Goal: Task Accomplishment & Management: Use online tool/utility

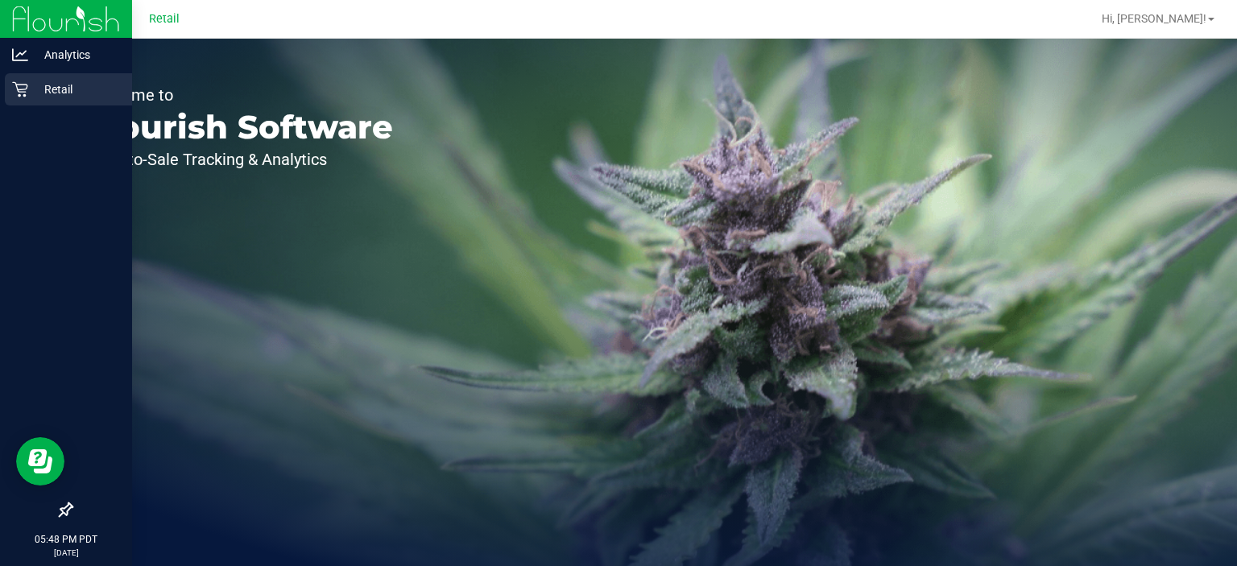
click at [13, 91] on icon at bounding box center [20, 89] width 16 height 16
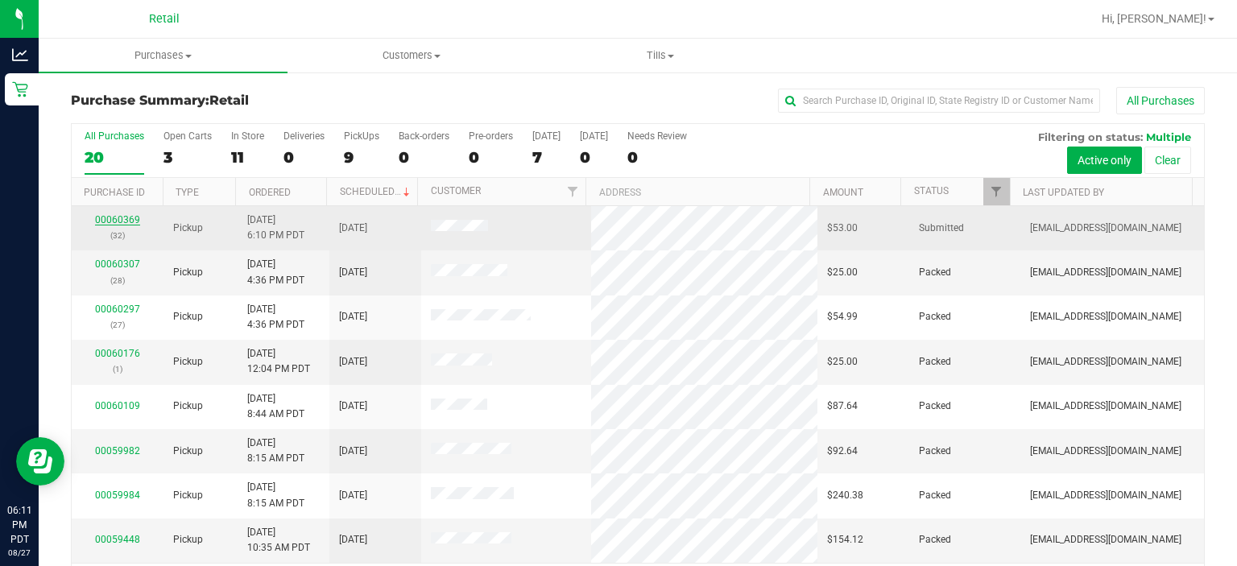
click at [115, 217] on link "00060369" at bounding box center [117, 219] width 45 height 11
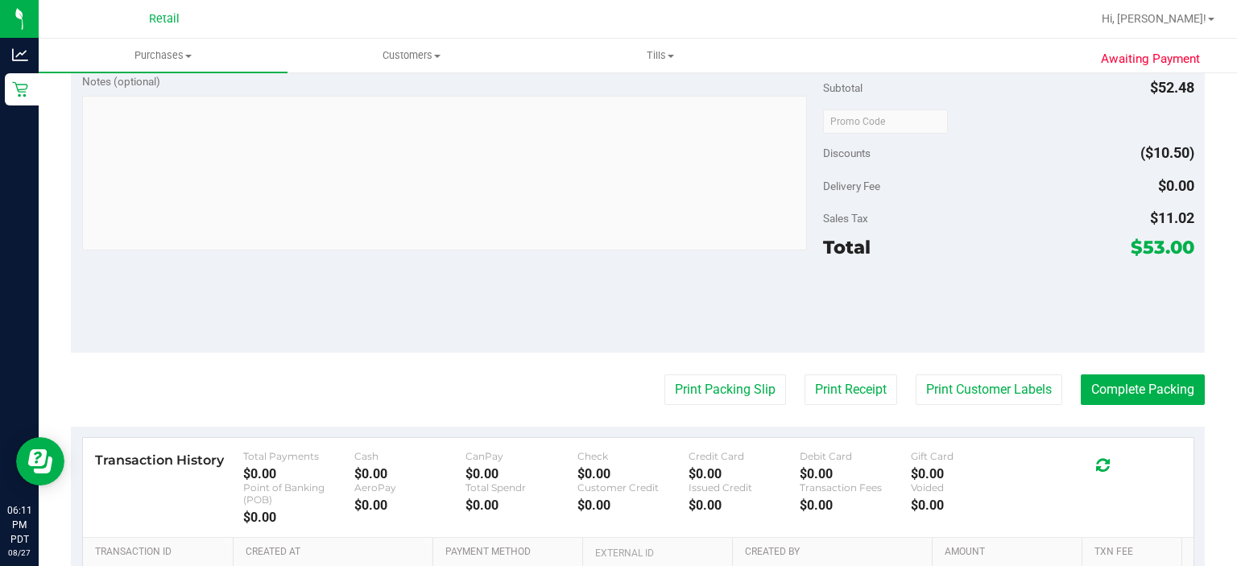
scroll to position [512, 0]
click at [1140, 383] on button "Complete Packing" at bounding box center [1143, 389] width 124 height 31
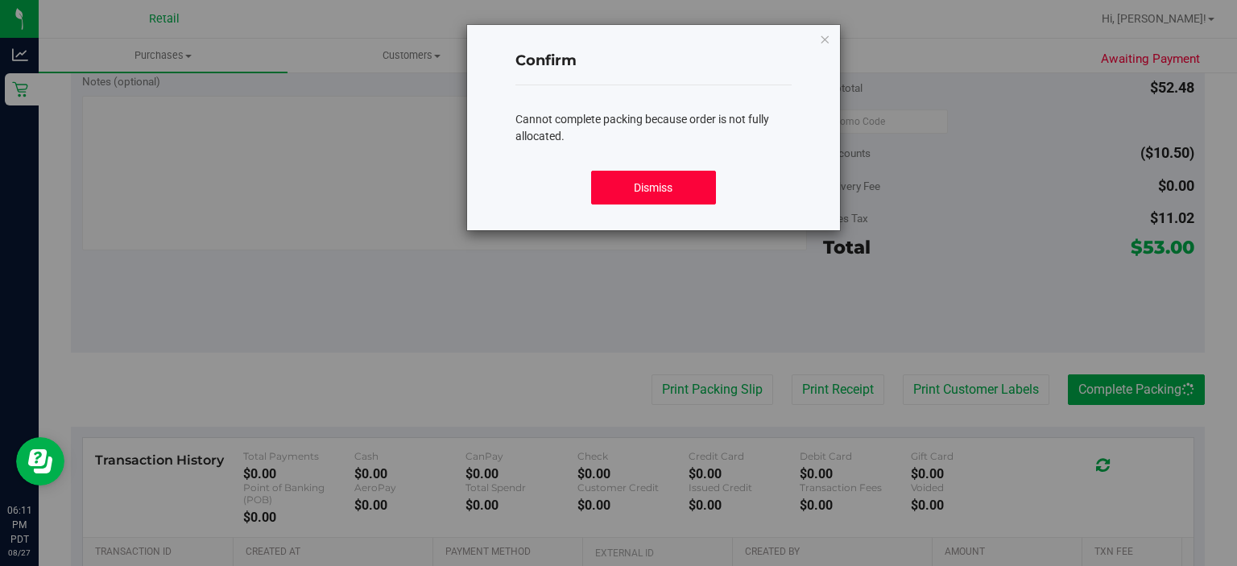
click at [660, 177] on button "Dismiss" at bounding box center [653, 188] width 124 height 34
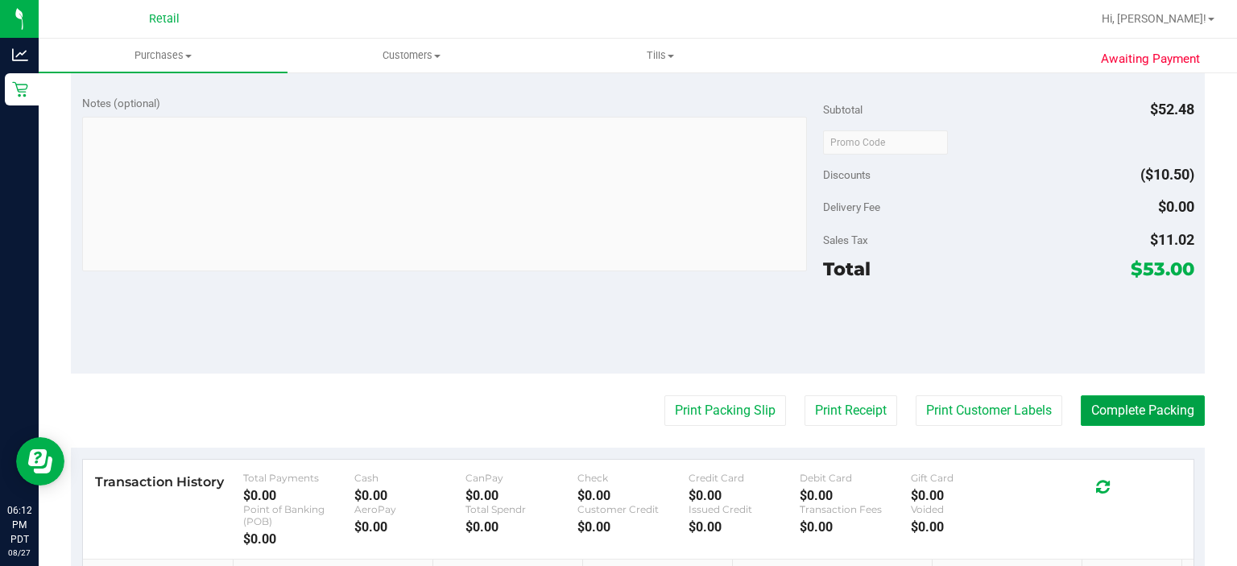
scroll to position [531, 0]
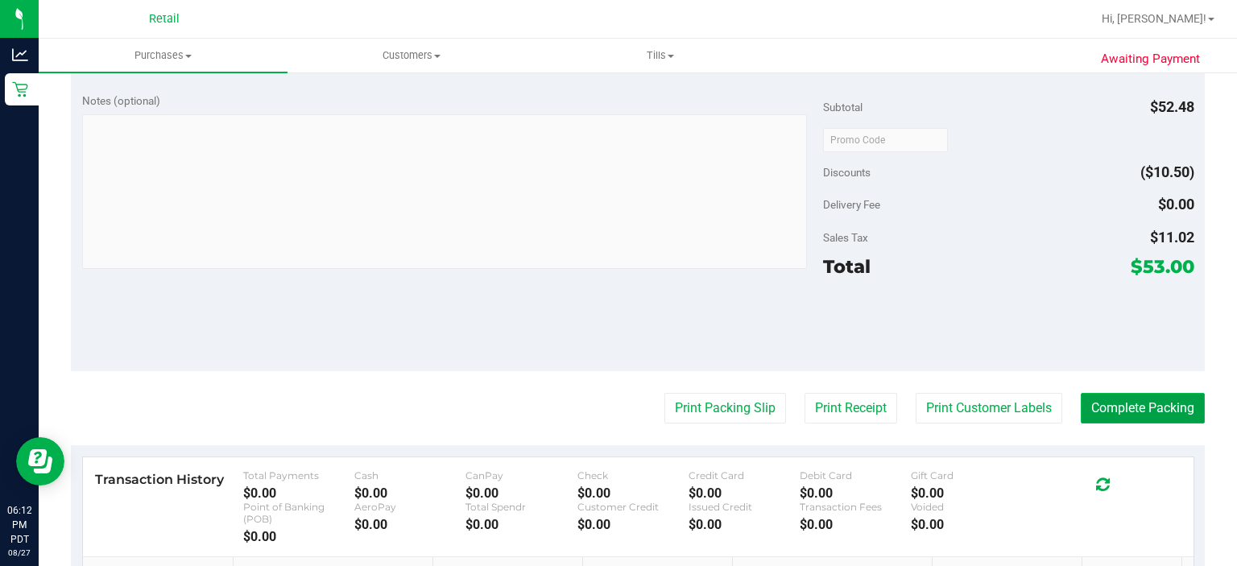
click at [1146, 400] on button "Complete Packing" at bounding box center [1143, 408] width 124 height 31
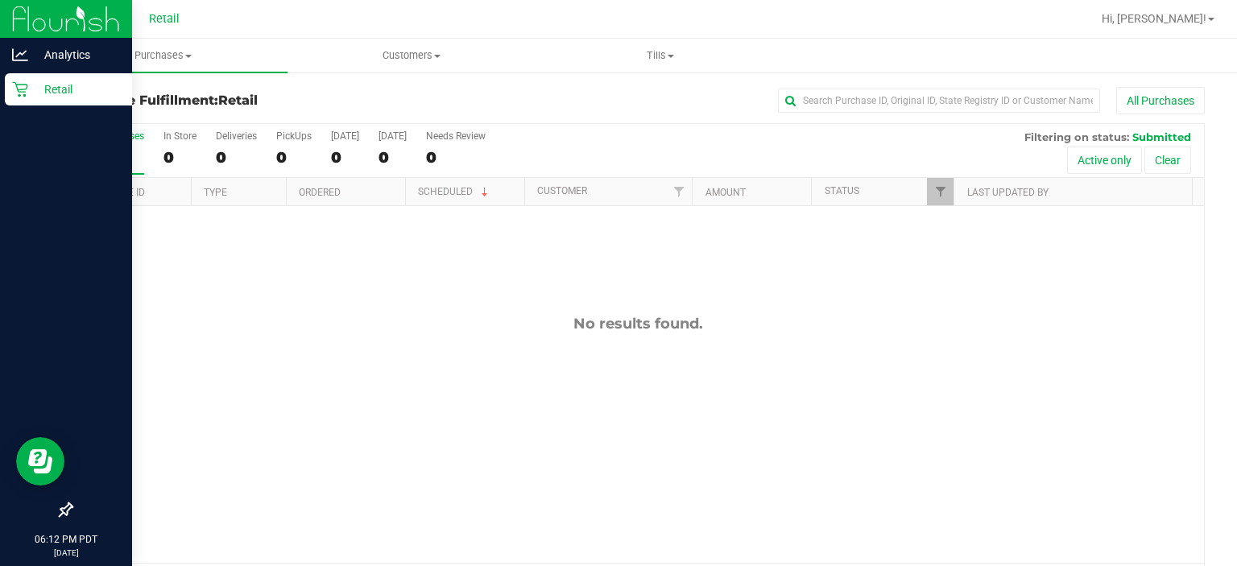
click at [23, 84] on icon at bounding box center [20, 89] width 16 height 16
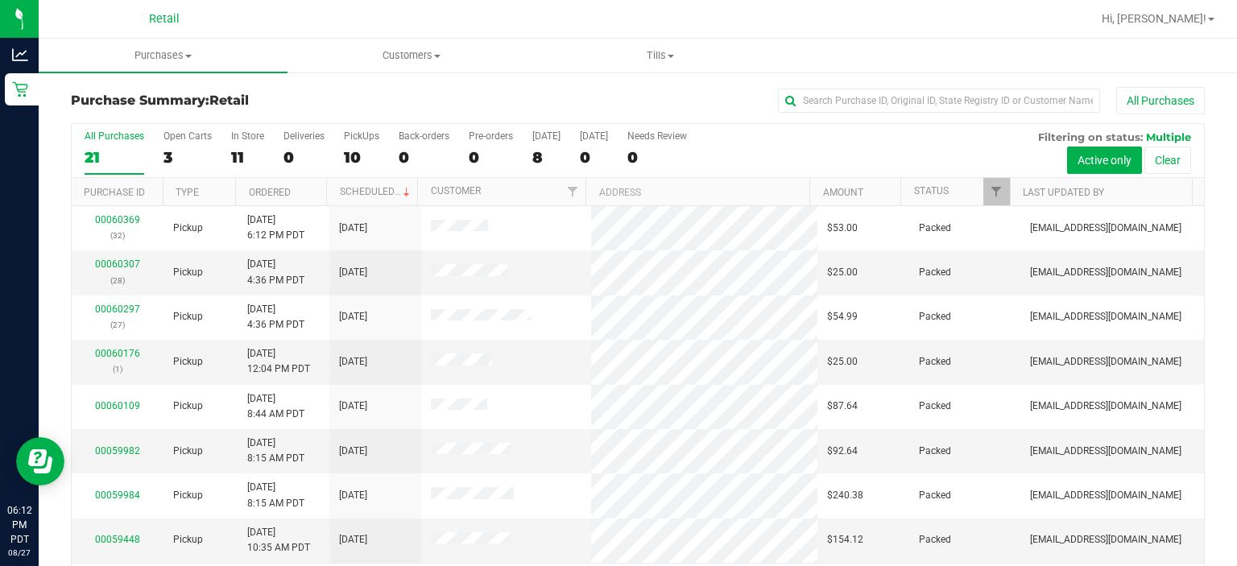
click at [277, 24] on div "Retail" at bounding box center [164, 18] width 235 height 25
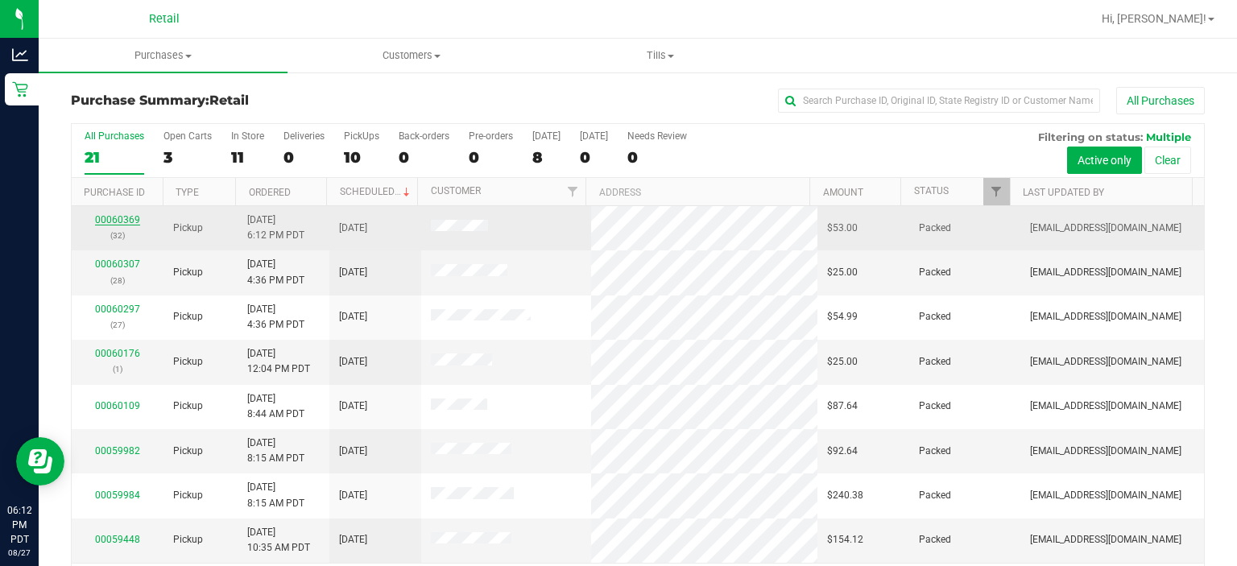
click at [126, 215] on link "00060369" at bounding box center [117, 219] width 45 height 11
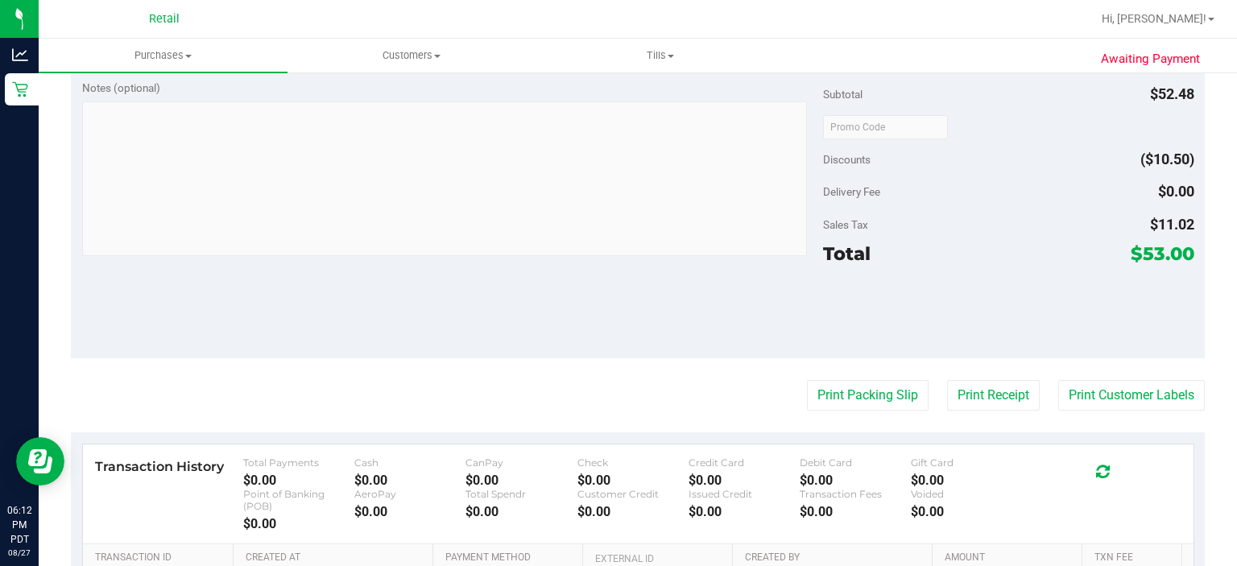
scroll to position [535, 0]
click at [840, 390] on button "Print Packing Slip" at bounding box center [868, 393] width 122 height 31
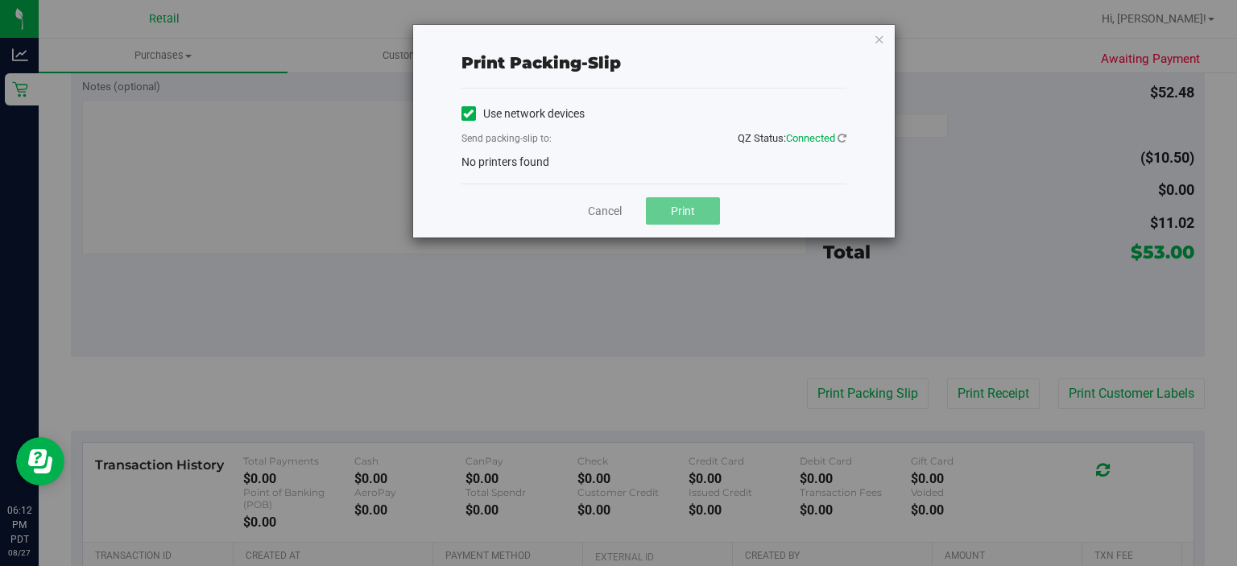
click at [528, 167] on span "No printers found" at bounding box center [505, 161] width 88 height 13
click at [466, 114] on icon at bounding box center [468, 114] width 10 height 0
click at [0, 0] on input "Use network devices" at bounding box center [0, 0] width 0 height 0
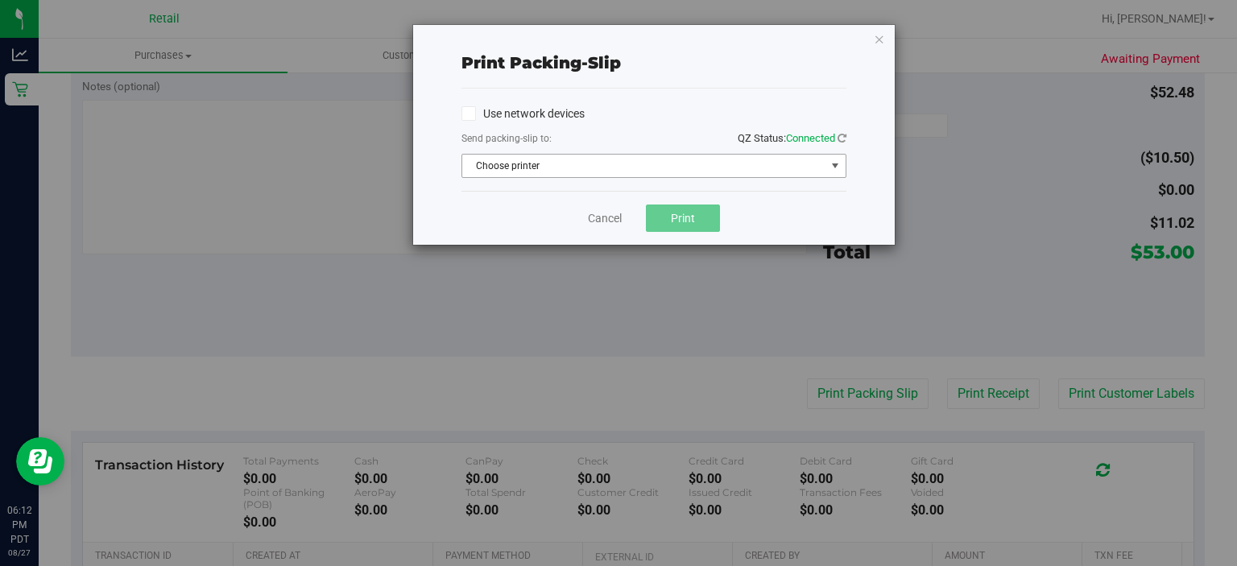
click at [841, 171] on span "select" at bounding box center [835, 165] width 13 height 13
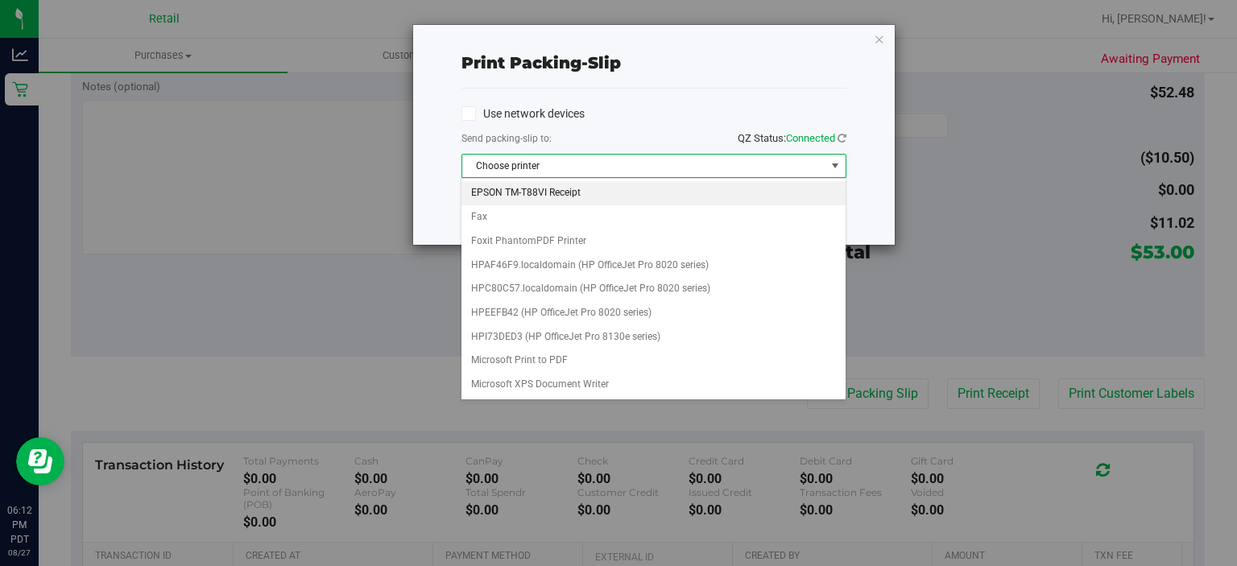
click at [557, 195] on li "EPSON TM-T88VI Receipt" at bounding box center [652, 193] width 383 height 24
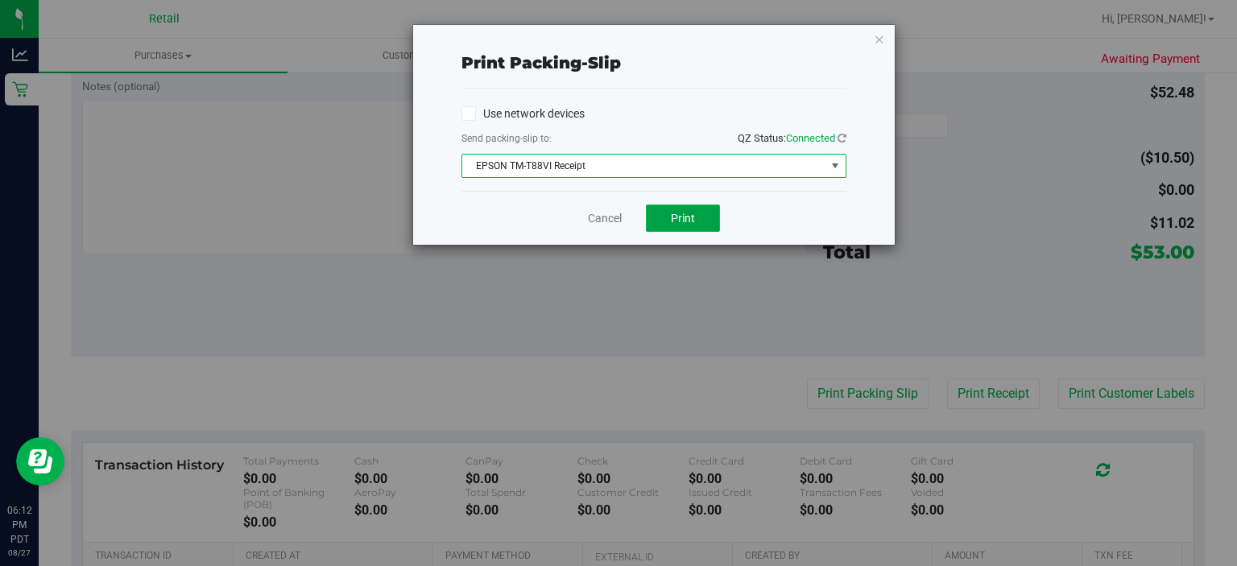
click at [683, 216] on span "Print" at bounding box center [683, 218] width 24 height 13
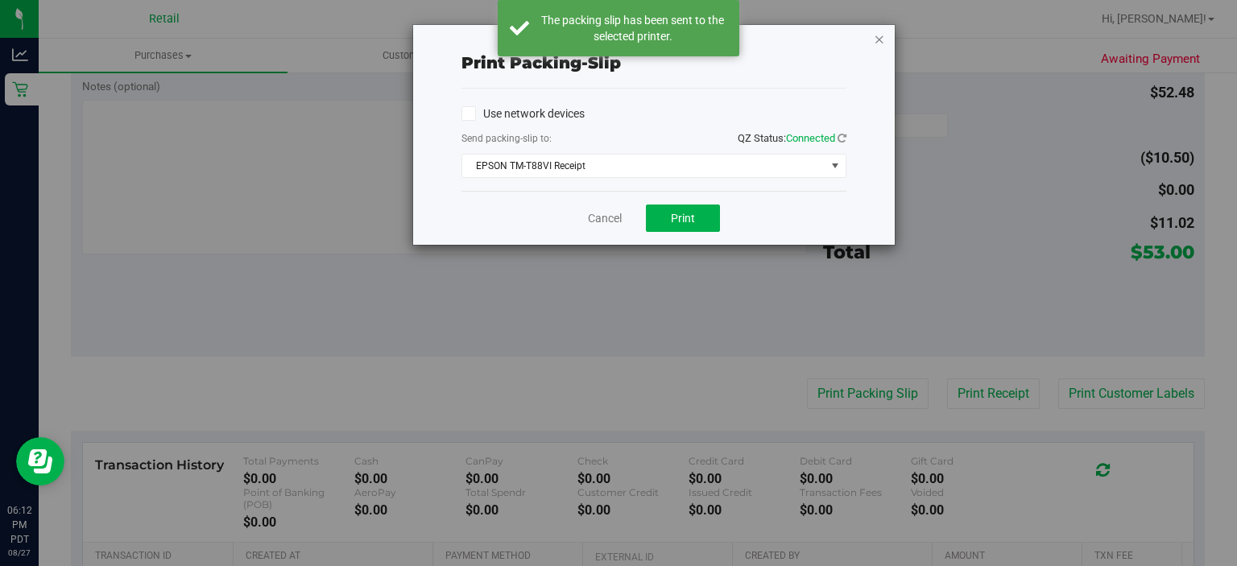
click at [881, 41] on icon "button" at bounding box center [879, 38] width 11 height 19
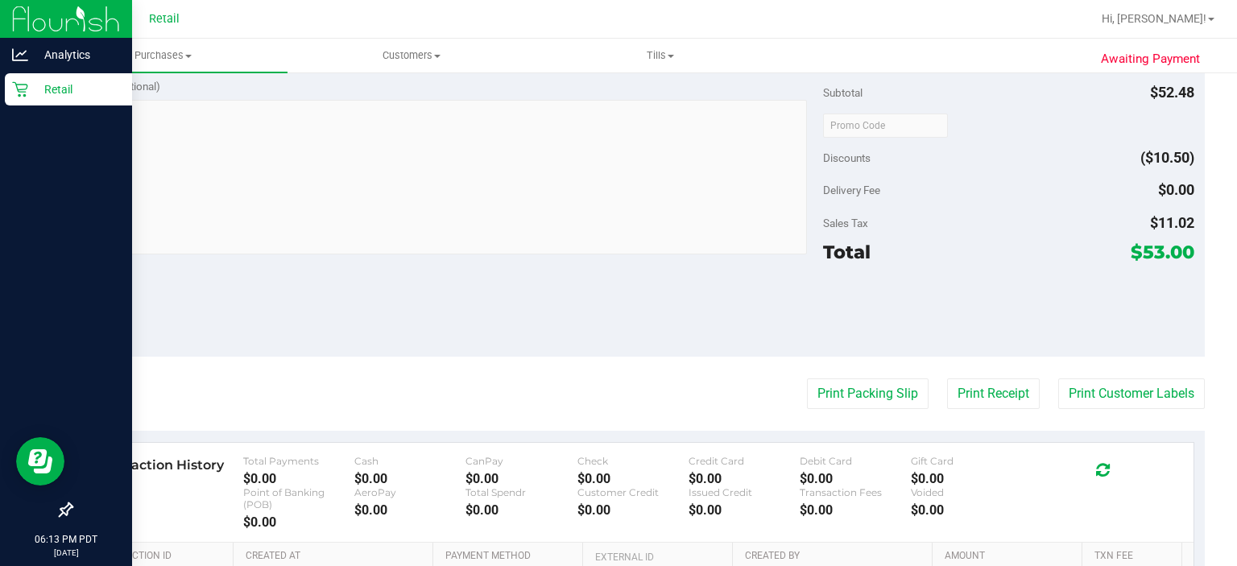
click at [5, 77] on div "Retail" at bounding box center [68, 89] width 127 height 32
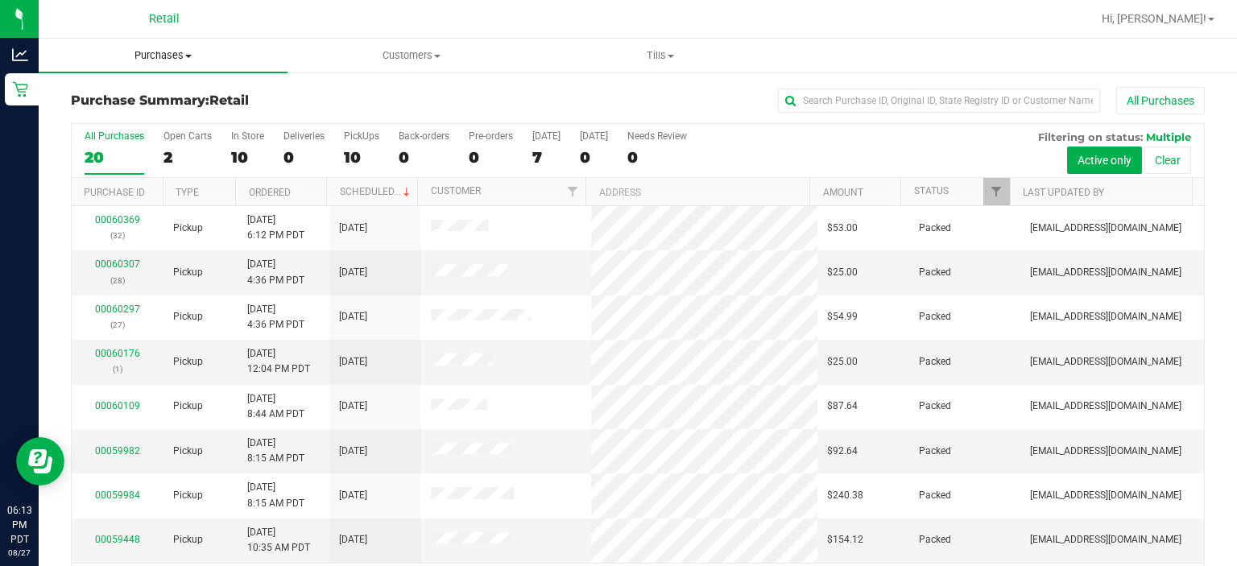
click at [252, 43] on uib-tab-heading "Purchases Summary of purchases Fulfillment All purchases" at bounding box center [163, 56] width 249 height 34
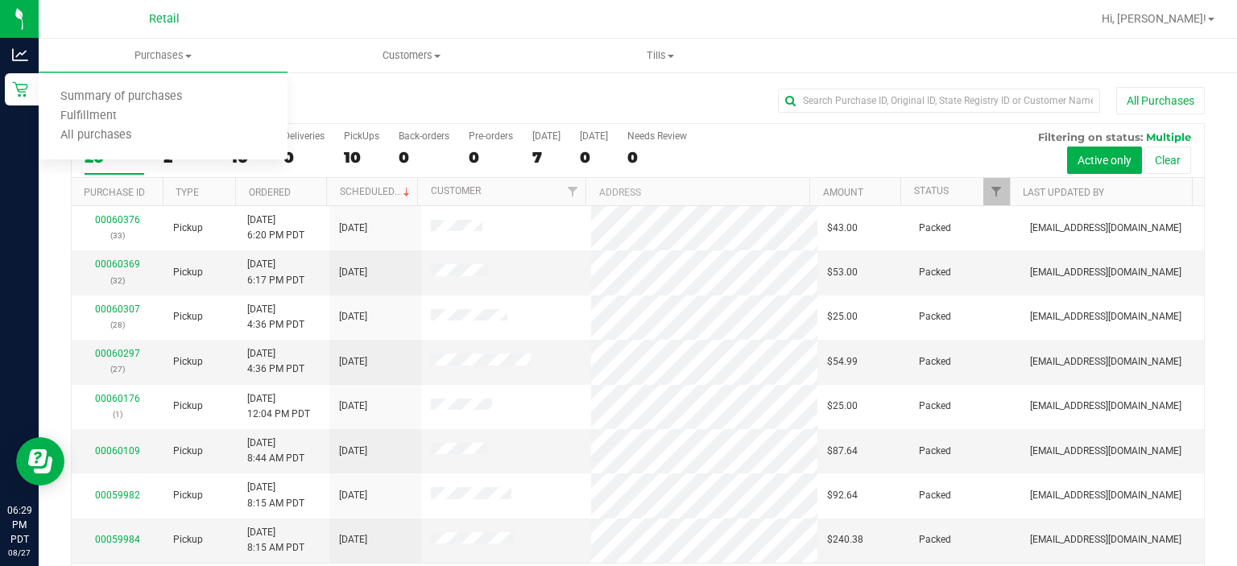
click at [81, 13] on div "Retail" at bounding box center [164, 18] width 235 height 25
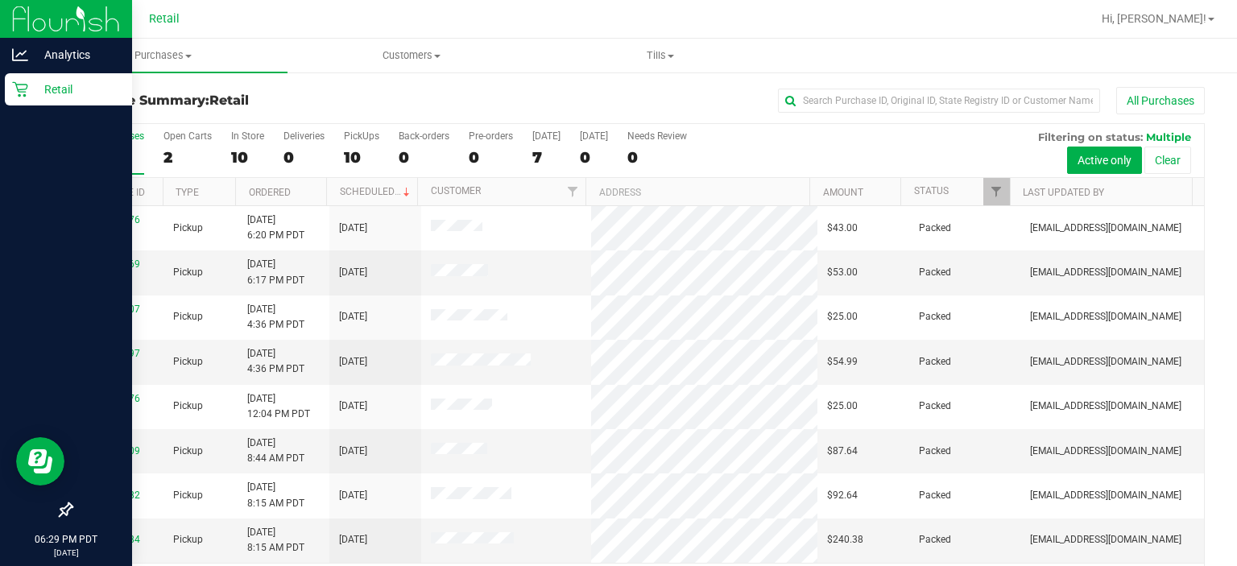
click at [6, 217] on div at bounding box center [66, 301] width 132 height 386
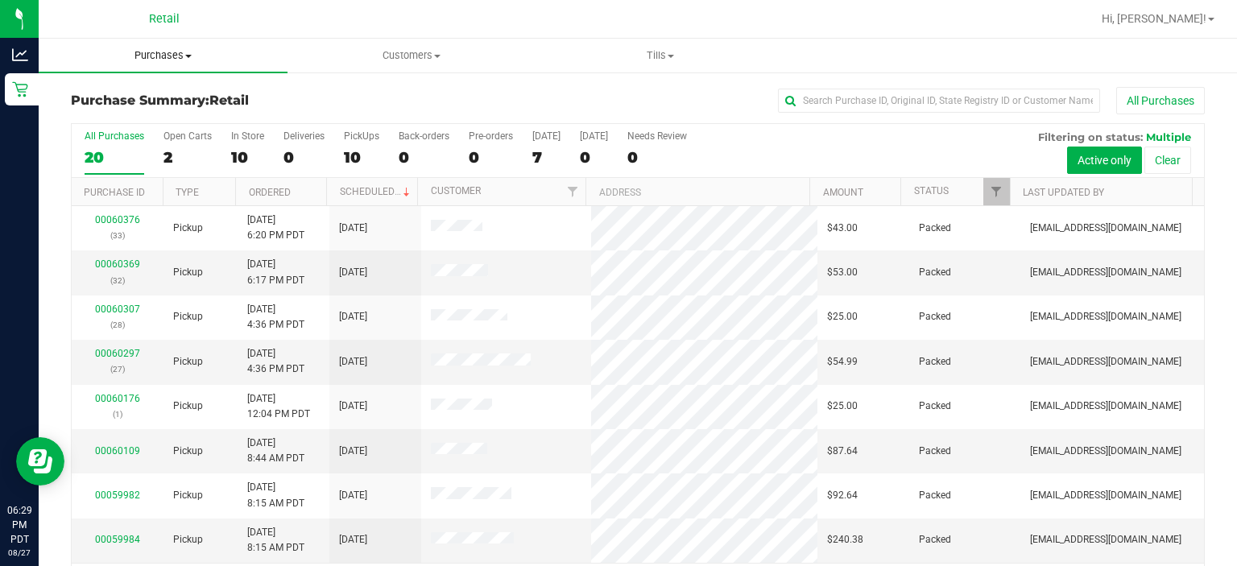
click at [284, 44] on uib-tab-heading "Purchases Summary of purchases Fulfillment All purchases" at bounding box center [163, 56] width 249 height 34
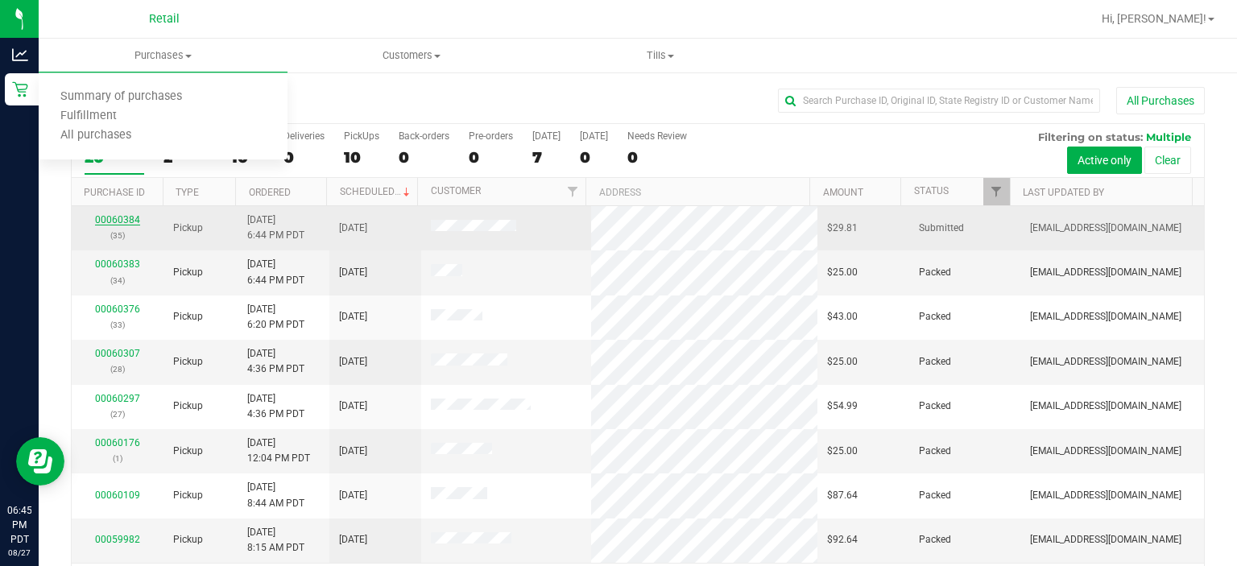
click at [106, 222] on link "00060384" at bounding box center [117, 219] width 45 height 11
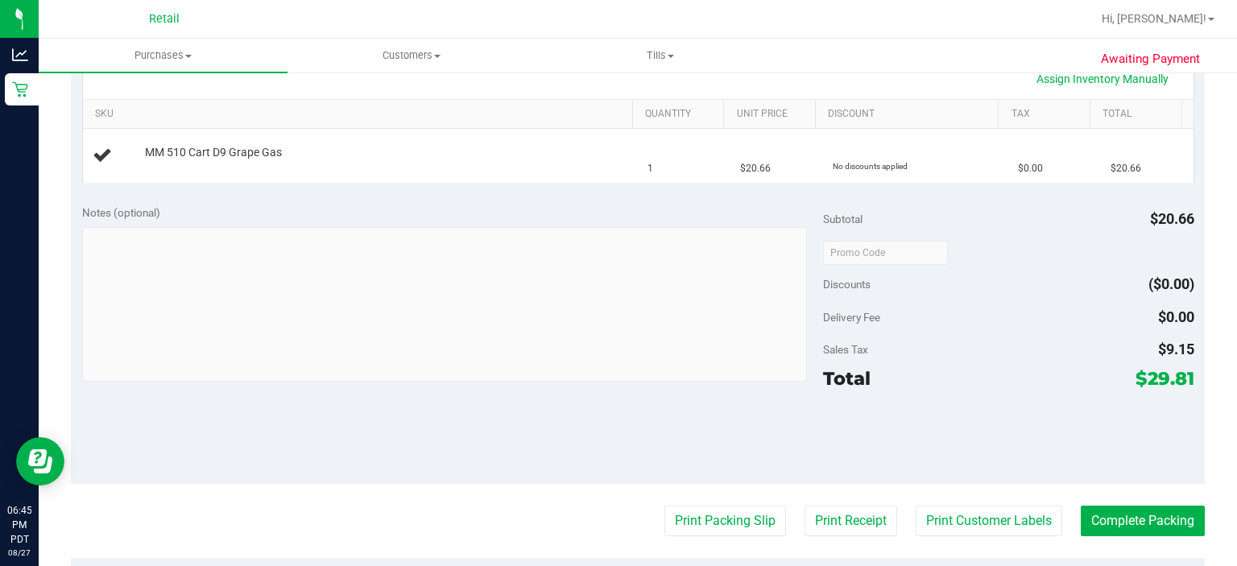
scroll to position [387, 0]
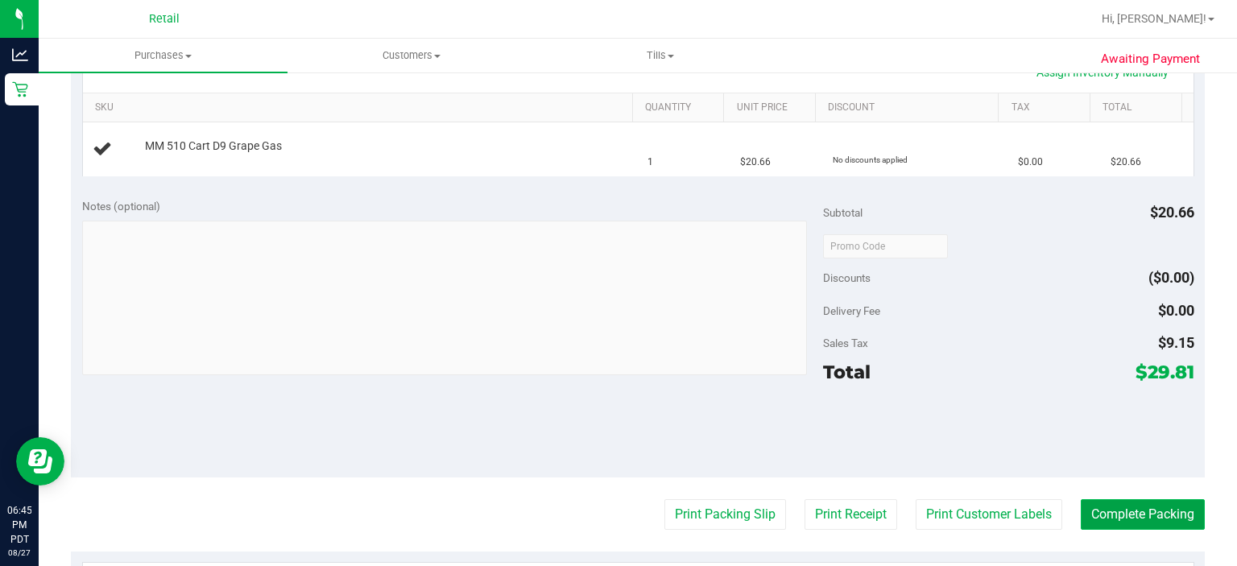
click at [1130, 505] on button "Complete Packing" at bounding box center [1143, 514] width 124 height 31
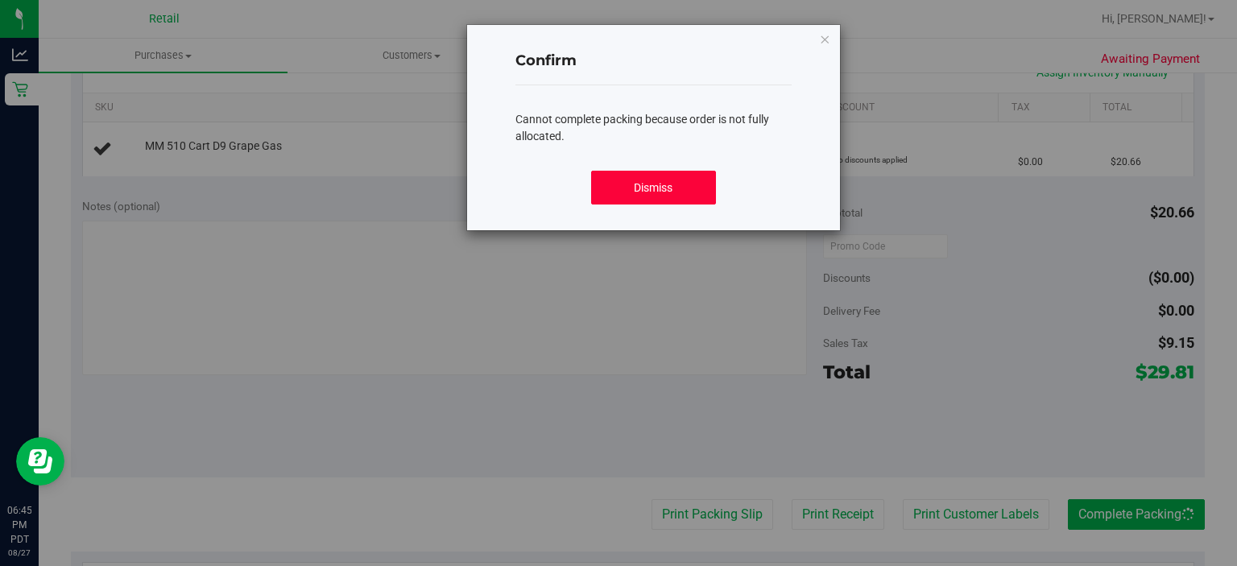
click at [679, 195] on button "Dismiss" at bounding box center [653, 188] width 124 height 34
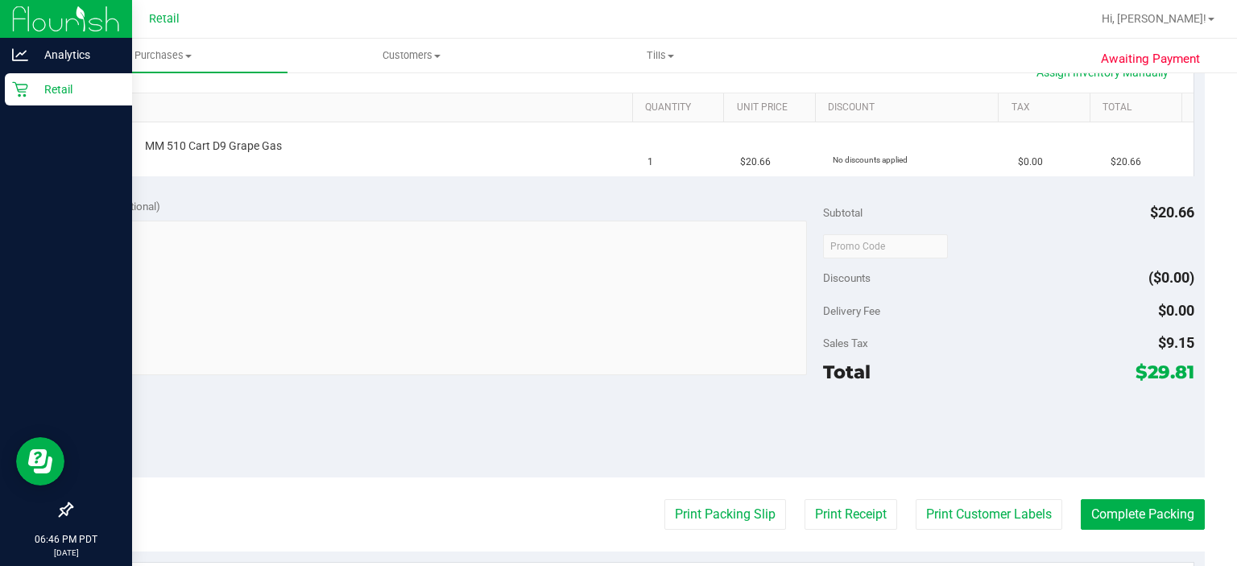
click at [27, 100] on div "Retail" at bounding box center [68, 89] width 127 height 32
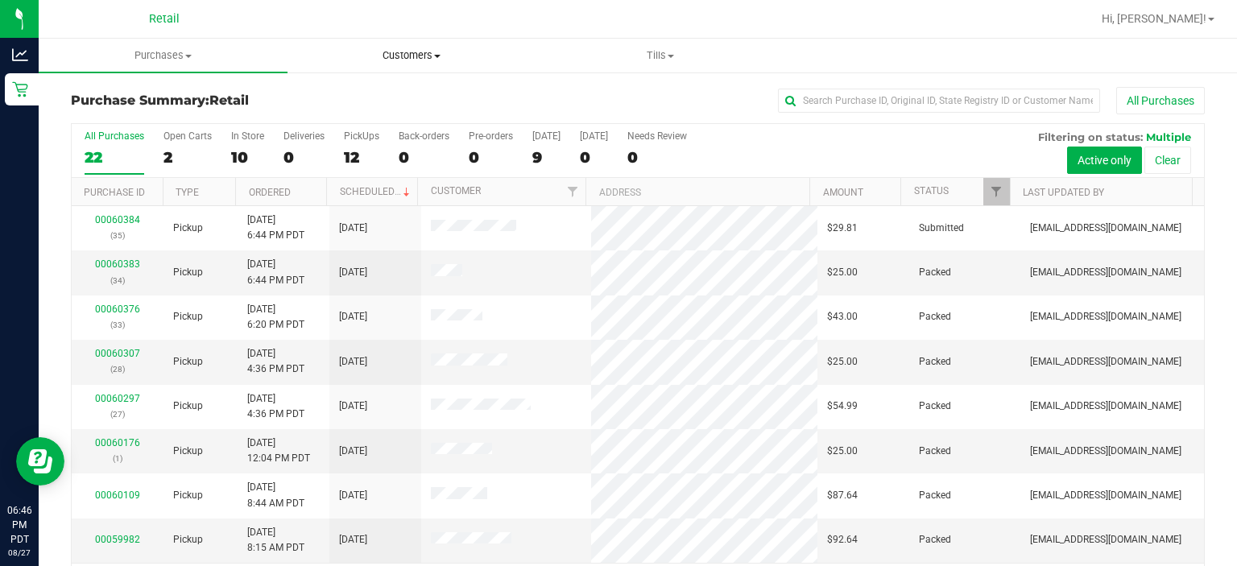
click at [524, 41] on uib-tab-heading "Customers All customers Add a new customer" at bounding box center [411, 55] width 247 height 32
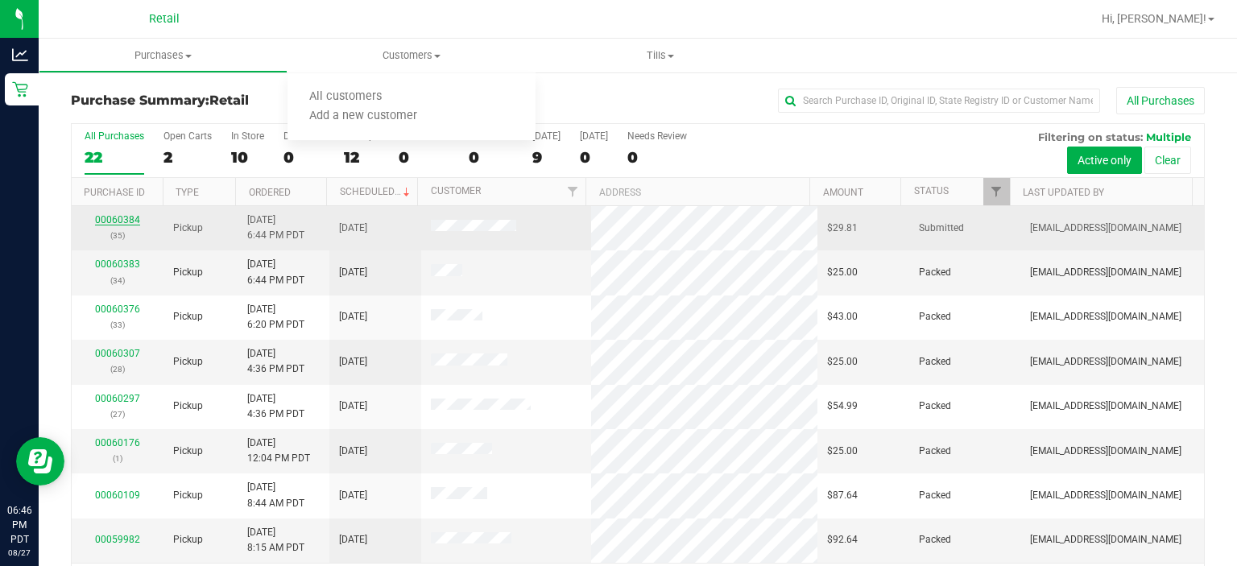
click at [127, 219] on link "00060384" at bounding box center [117, 219] width 45 height 11
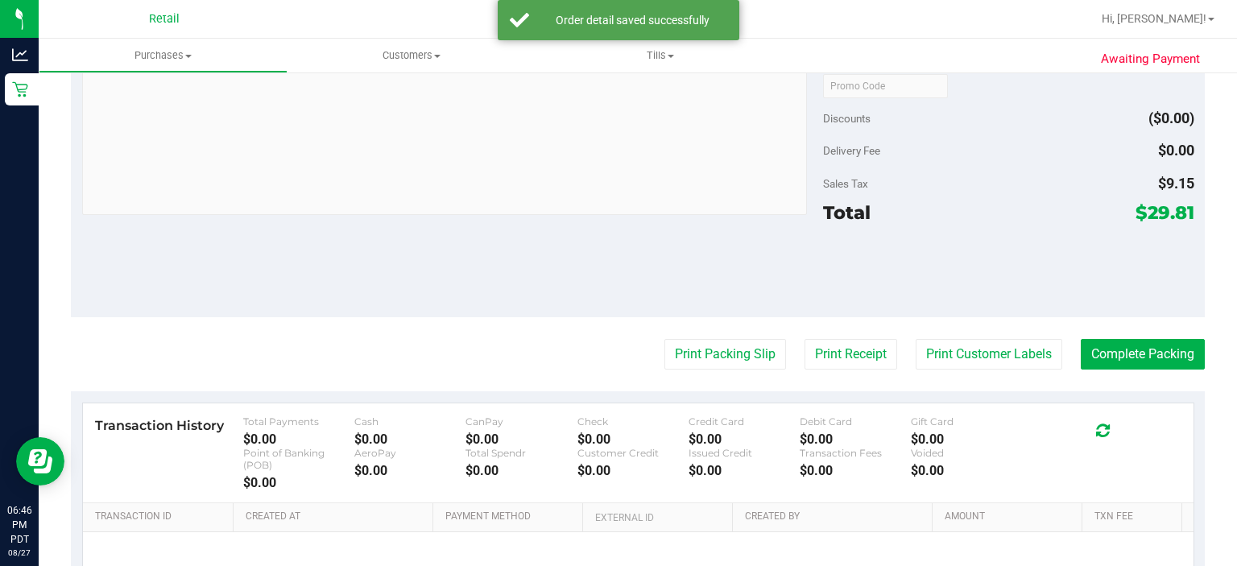
scroll to position [589, 0]
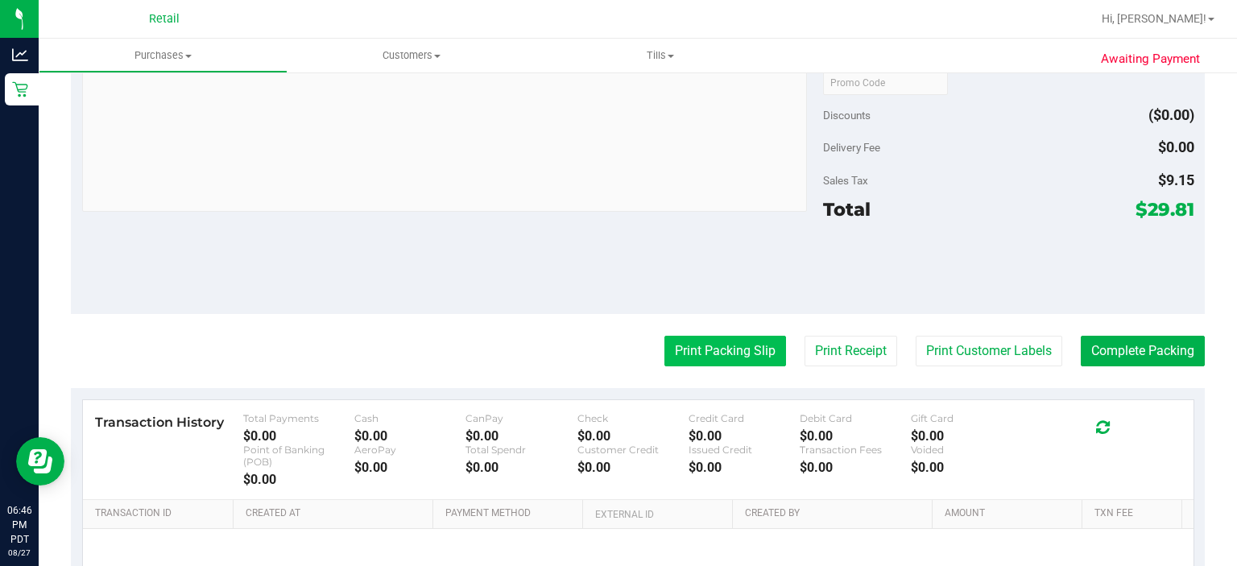
click at [714, 348] on button "Print Packing Slip" at bounding box center [725, 351] width 122 height 31
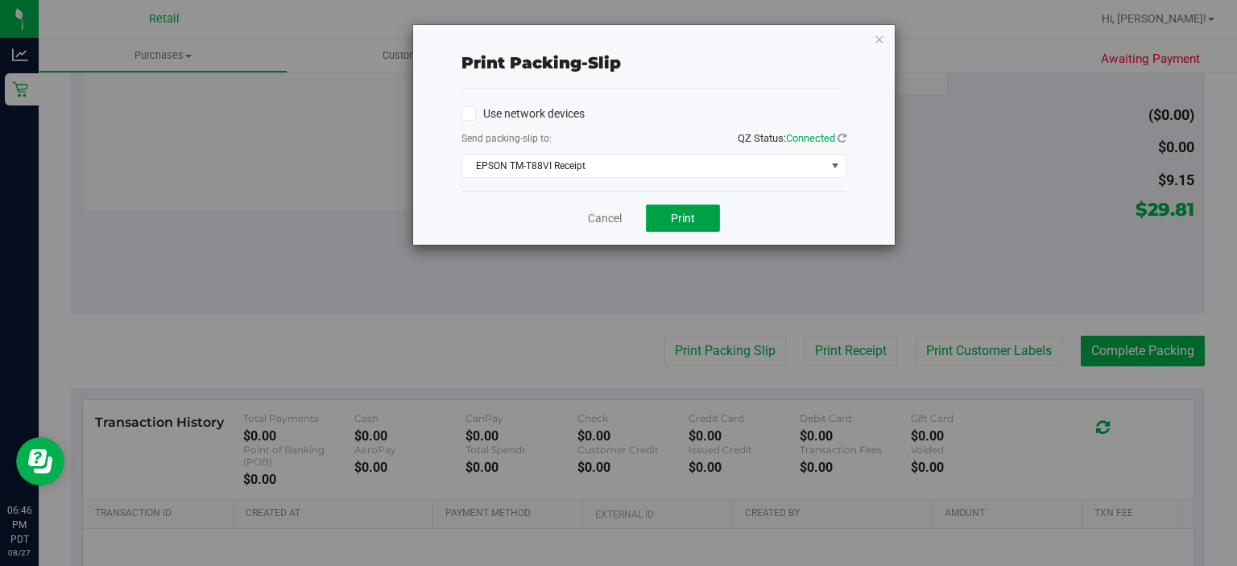
click at [692, 209] on button "Print" at bounding box center [683, 218] width 74 height 27
click at [875, 36] on icon "button" at bounding box center [879, 38] width 11 height 19
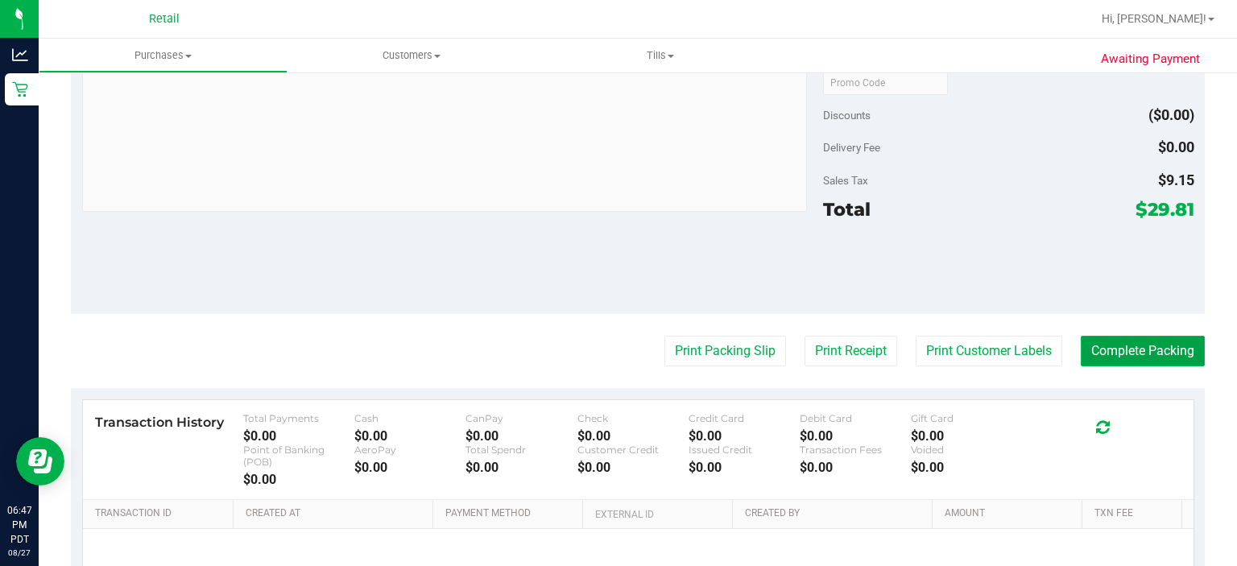
click at [1143, 353] on button "Complete Packing" at bounding box center [1143, 351] width 124 height 31
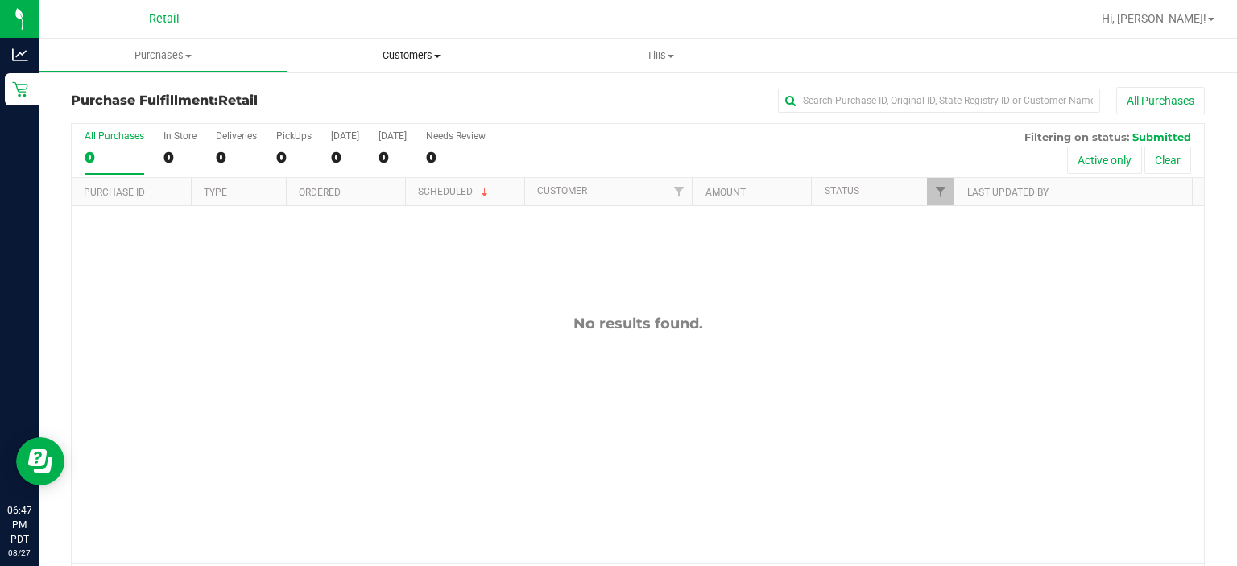
click at [357, 39] on uib-tab-heading "Customers All customers Add a new customer" at bounding box center [411, 56] width 249 height 34
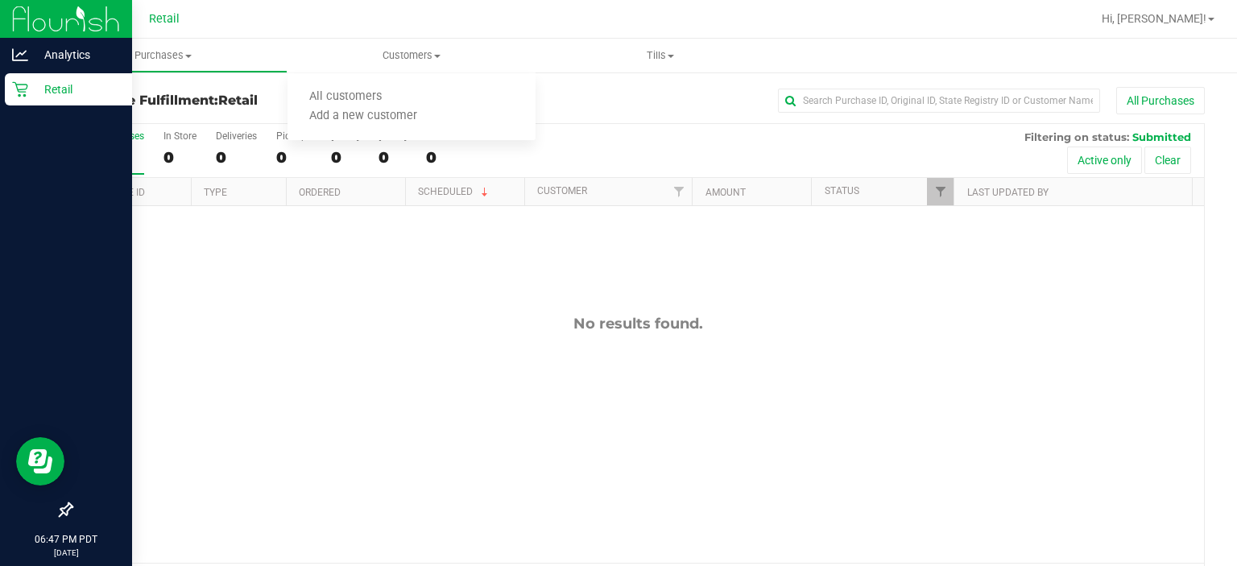
click at [29, 13] on div at bounding box center [66, 19] width 132 height 39
click at [69, 81] on p "Retail" at bounding box center [76, 89] width 97 height 19
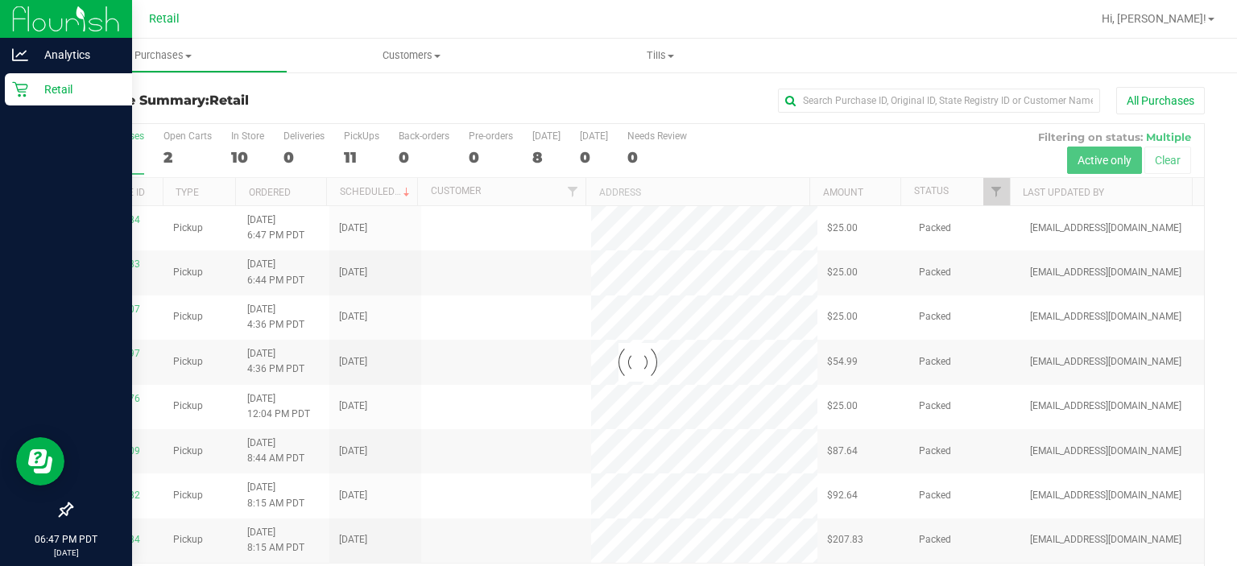
click at [45, 348] on div at bounding box center [66, 301] width 132 height 386
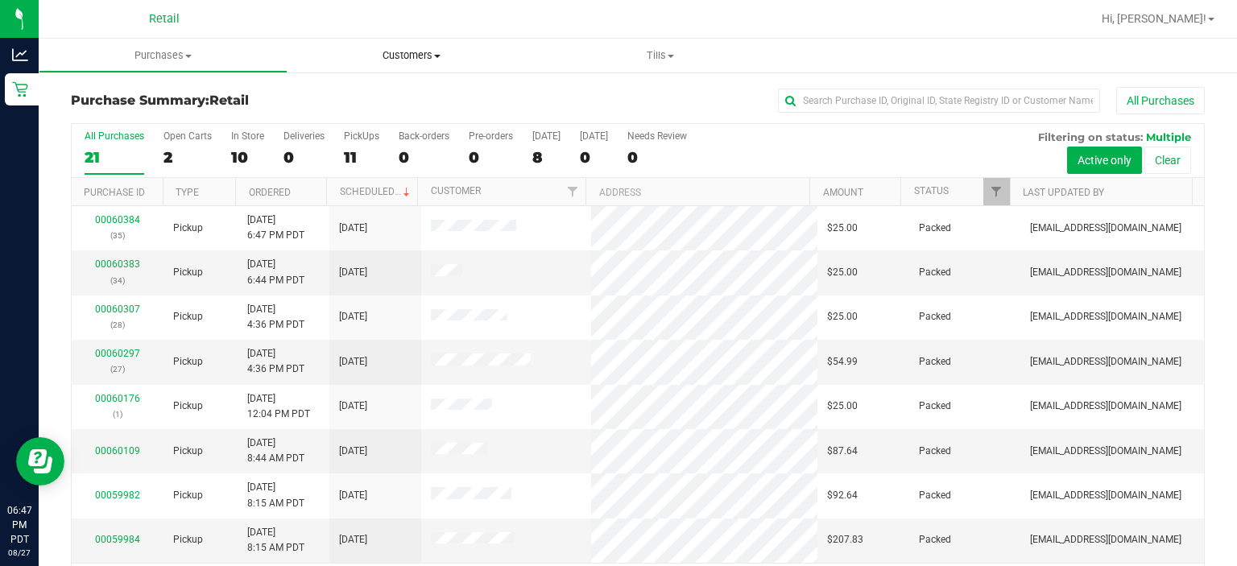
click at [312, 42] on uib-tab-heading "Customers All customers Add a new customer" at bounding box center [411, 56] width 249 height 34
